Goal: Check status: Check status

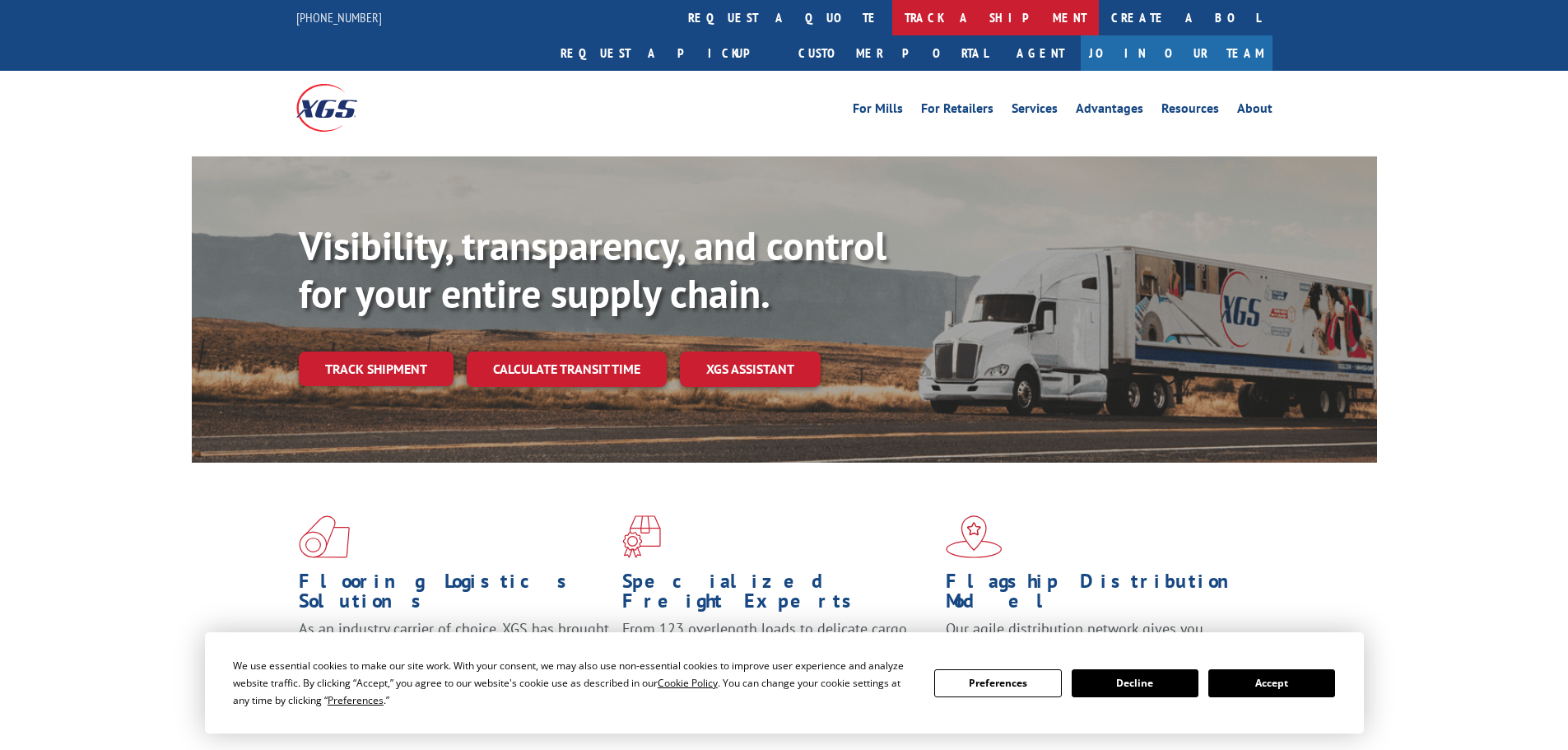
click at [893, 12] on link "track a shipment" at bounding box center [996, 17] width 206 height 35
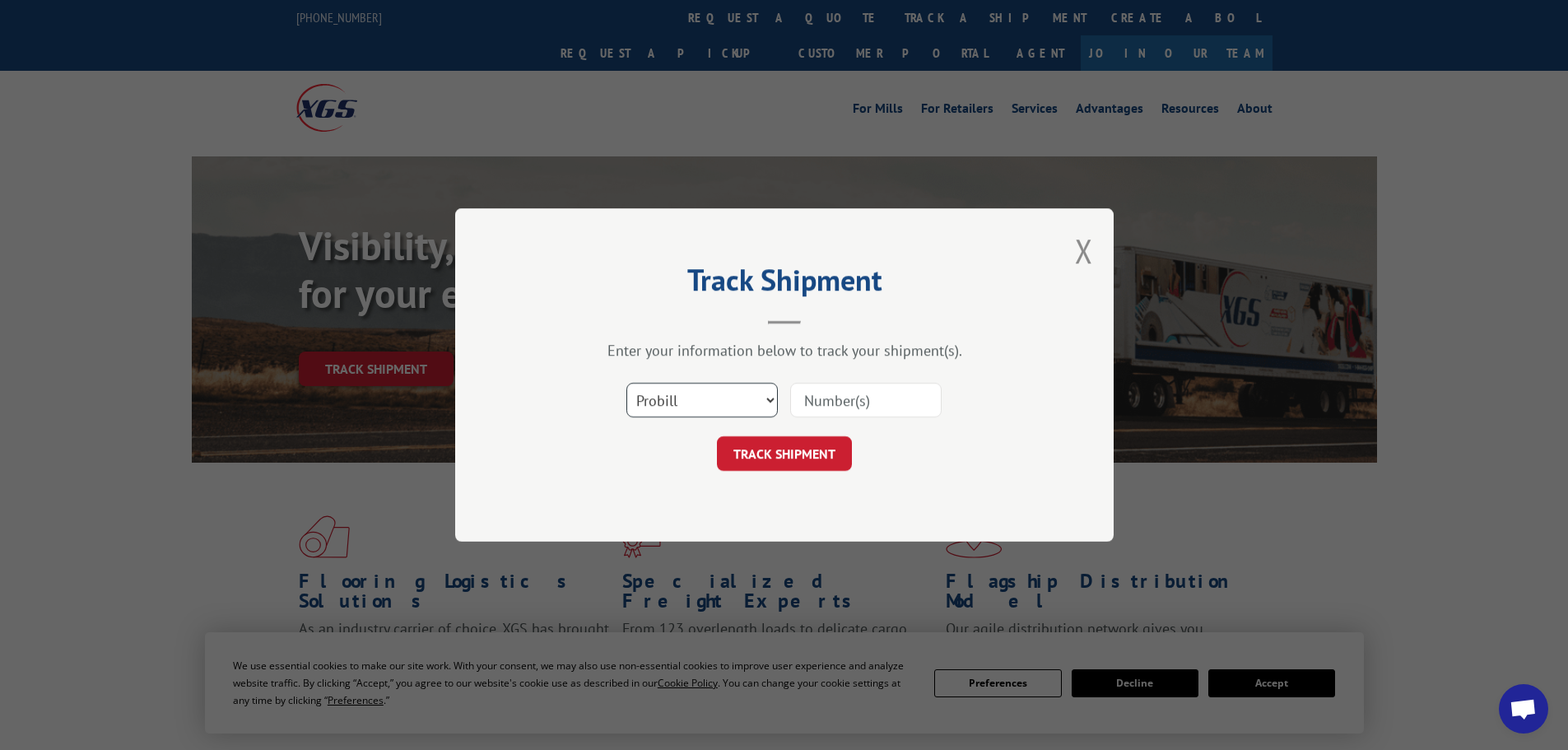
click at [671, 400] on select "Select category... Probill BOL PO" at bounding box center [702, 400] width 152 height 34
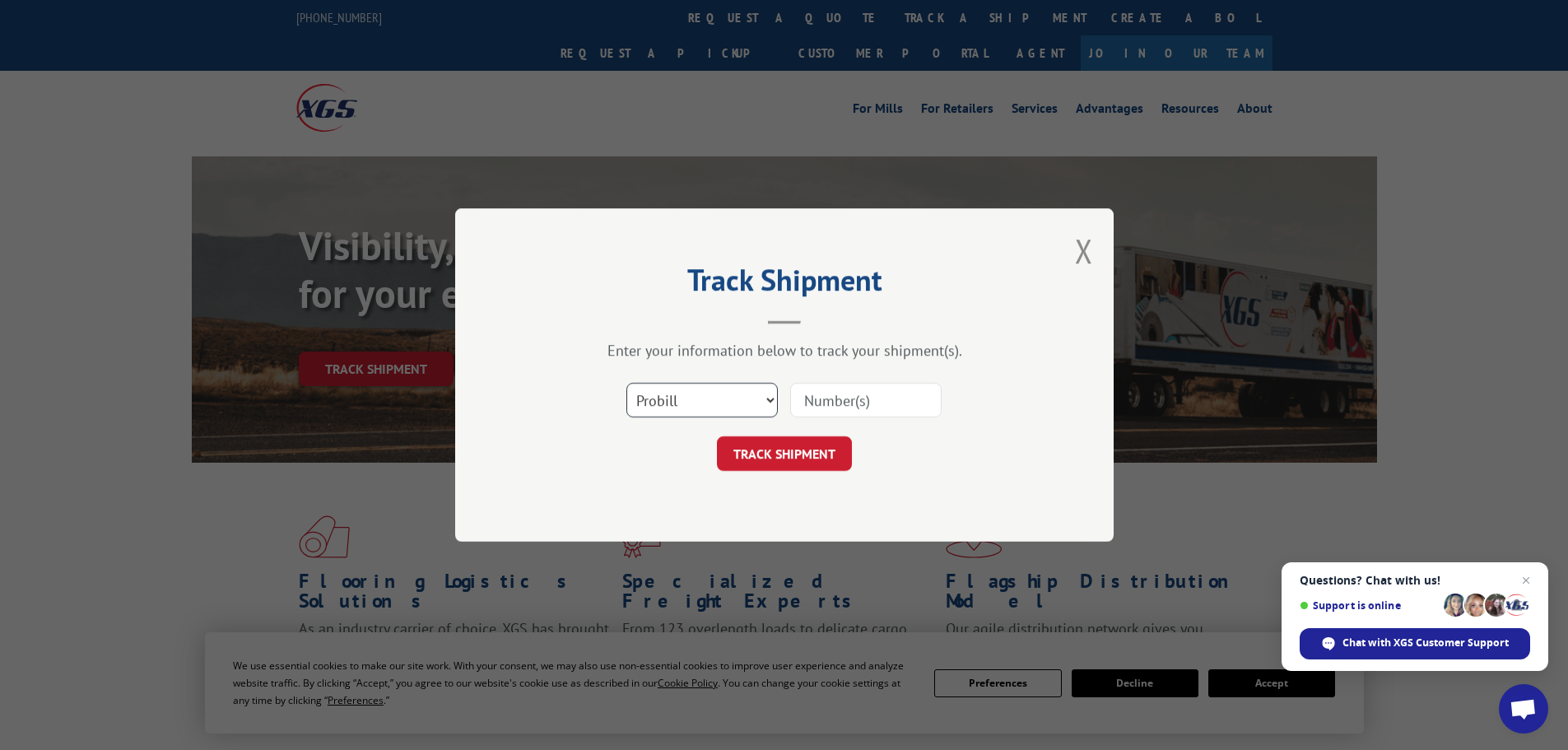
select select "bol"
click at [626, 383] on select "Select category... Probill BOL PO" at bounding box center [702, 400] width 152 height 34
click at [847, 407] on input at bounding box center [865, 400] width 152 height 34
paste input "6021946"
type input "6021946"
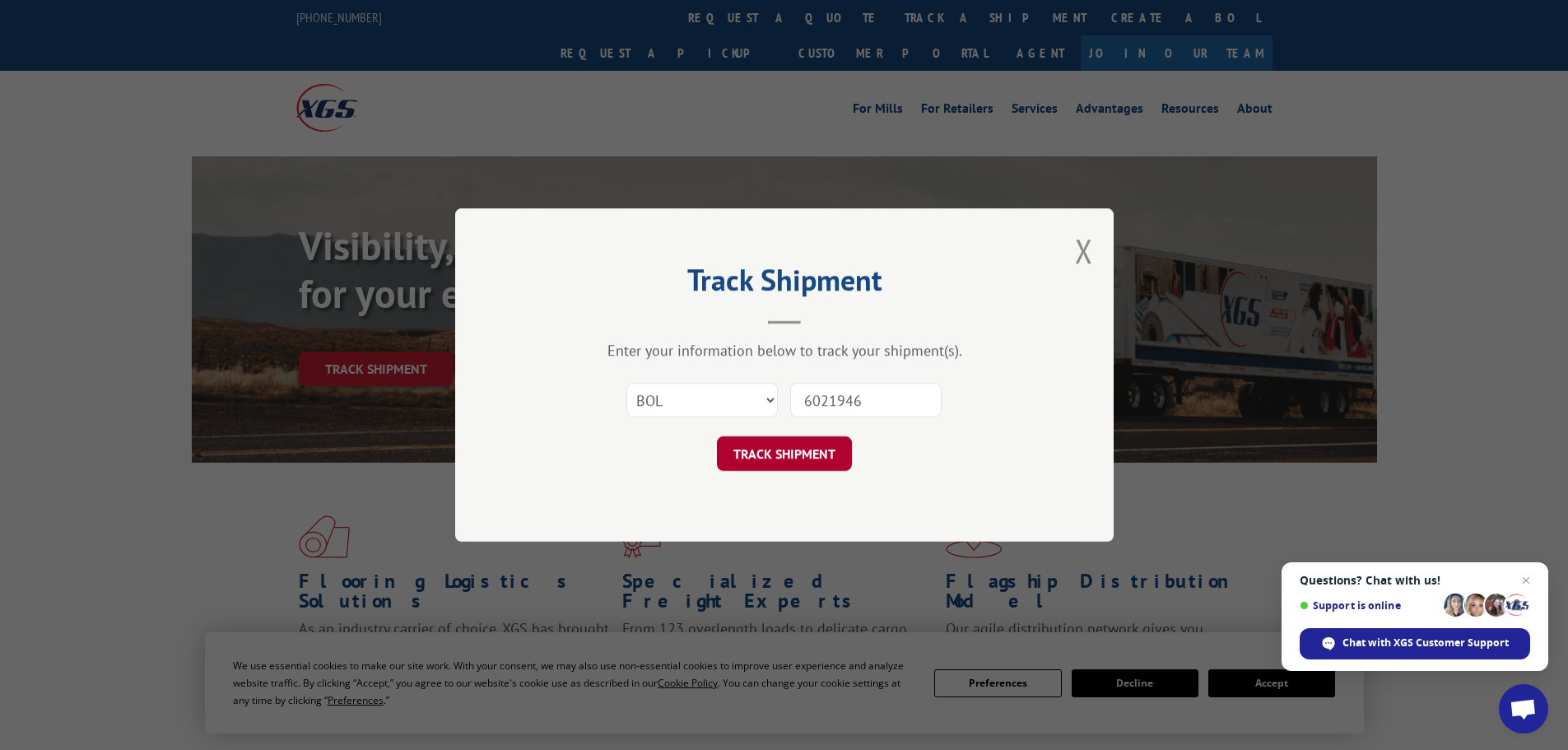
click at [799, 444] on button "TRACK SHIPMENT" at bounding box center [785, 453] width 135 height 34
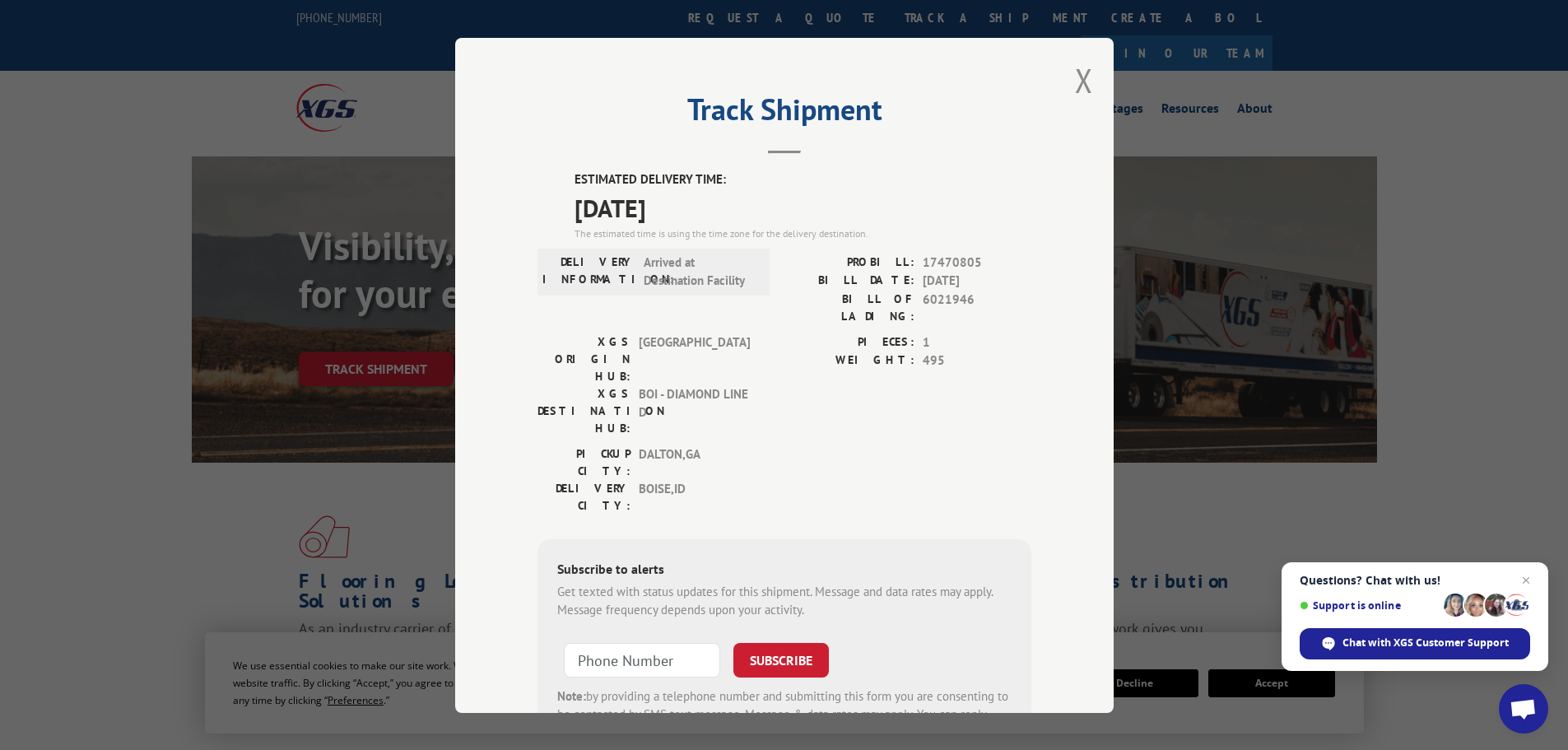
drag, startPoint x: 705, startPoint y: 207, endPoint x: 568, endPoint y: 207, distance: 137.0
click at [575, 207] on span "[DATE]" at bounding box center [803, 207] width 457 height 37
